Goal: Transaction & Acquisition: Purchase product/service

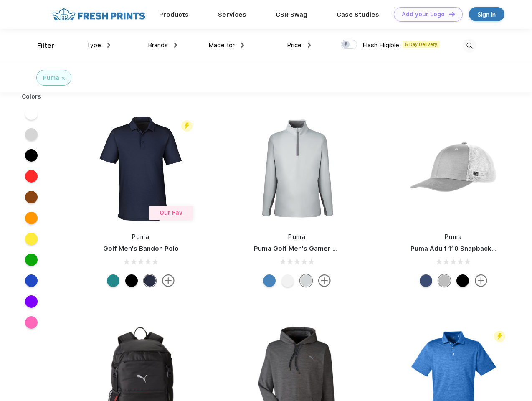
click at [425, 14] on link "Add your Logo Design Tool" at bounding box center [428, 14] width 69 height 15
click at [0, 0] on div "Design Tool" at bounding box center [0, 0] width 0 height 0
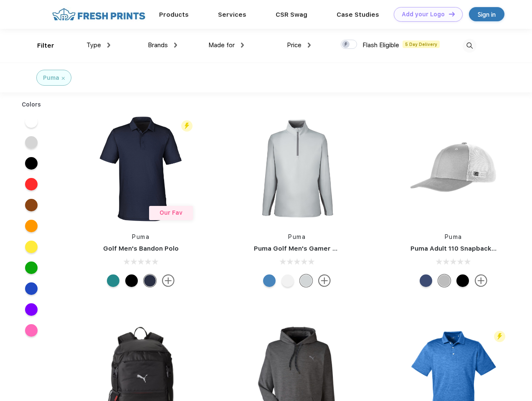
click at [448, 14] on link "Add your Logo Design Tool" at bounding box center [428, 14] width 69 height 15
click at [40, 46] on div "Filter" at bounding box center [45, 46] width 17 height 10
click at [99, 45] on span "Type" at bounding box center [93, 45] width 15 height 8
click at [162, 45] on span "Brands" at bounding box center [158, 45] width 20 height 8
click at [226, 45] on span "Made for" at bounding box center [221, 45] width 26 height 8
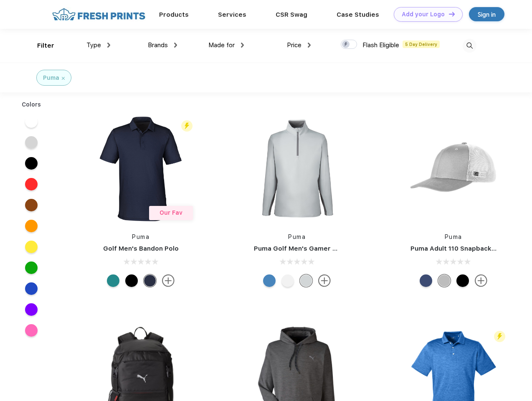
click at [299, 45] on span "Price" at bounding box center [294, 45] width 15 height 8
click at [349, 45] on div at bounding box center [349, 44] width 16 height 9
click at [346, 45] on input "checkbox" at bounding box center [343, 41] width 5 height 5
click at [469, 46] on img at bounding box center [470, 46] width 14 height 14
